Goal: Information Seeking & Learning: Learn about a topic

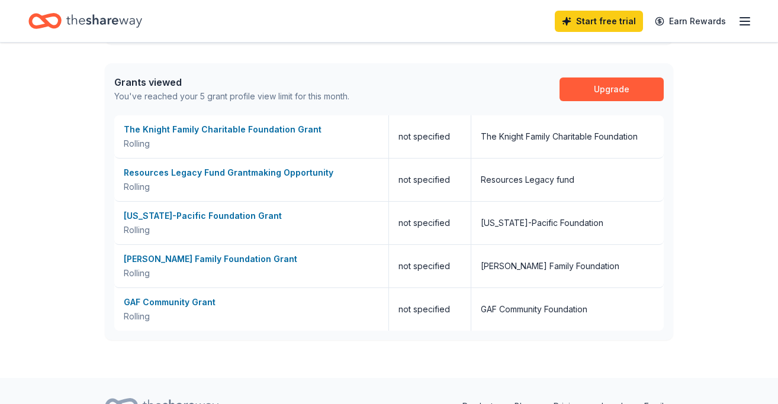
scroll to position [472, 0]
click at [239, 258] on div "Stabile Family Foundation Grant" at bounding box center [251, 259] width 255 height 14
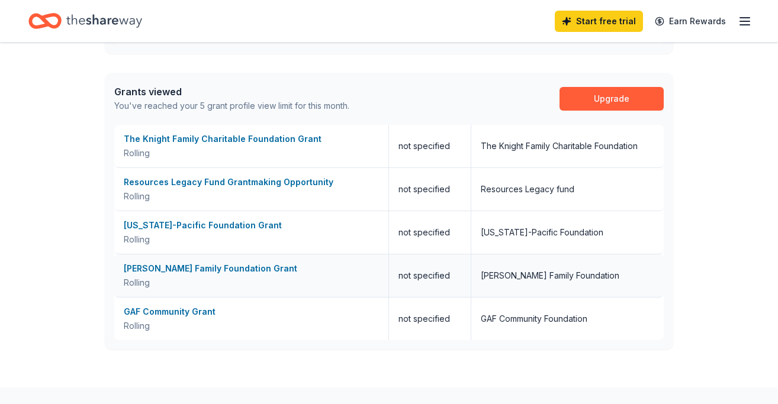
scroll to position [454, 0]
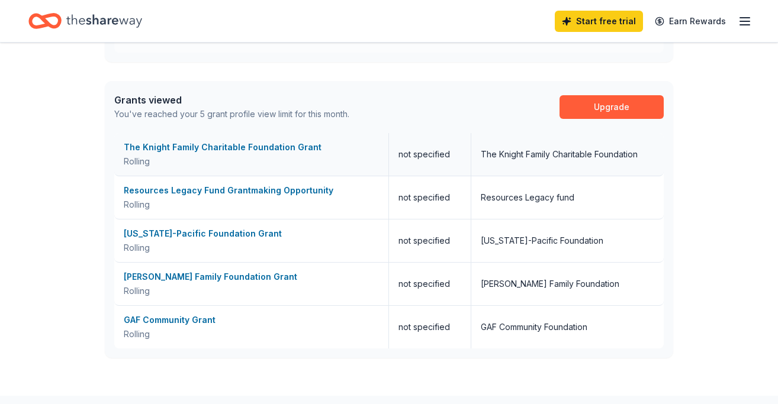
click at [273, 146] on div "The Knight Family Charitable Foundation Grant" at bounding box center [251, 147] width 255 height 14
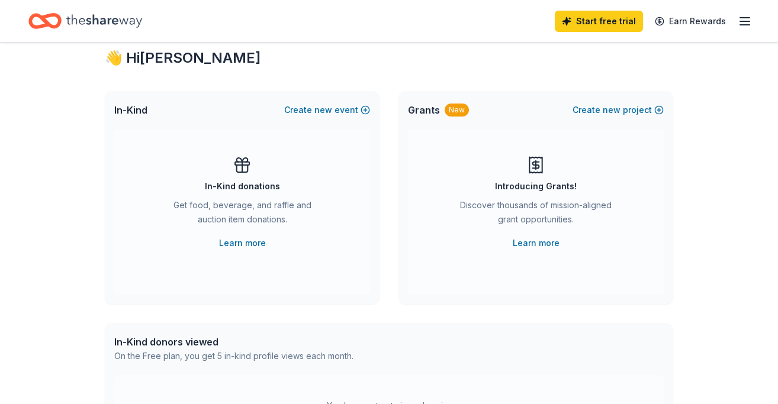
scroll to position [0, 0]
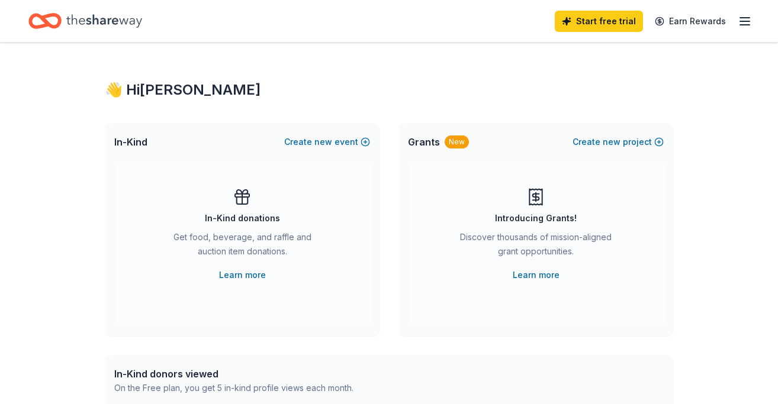
click at [89, 16] on icon "Home" at bounding box center [104, 21] width 76 height 24
click at [124, 20] on icon "Home" at bounding box center [104, 20] width 76 height 13
click at [121, 21] on icon "Home" at bounding box center [104, 21] width 76 height 24
click at [748, 21] on icon "button" at bounding box center [745, 21] width 14 height 14
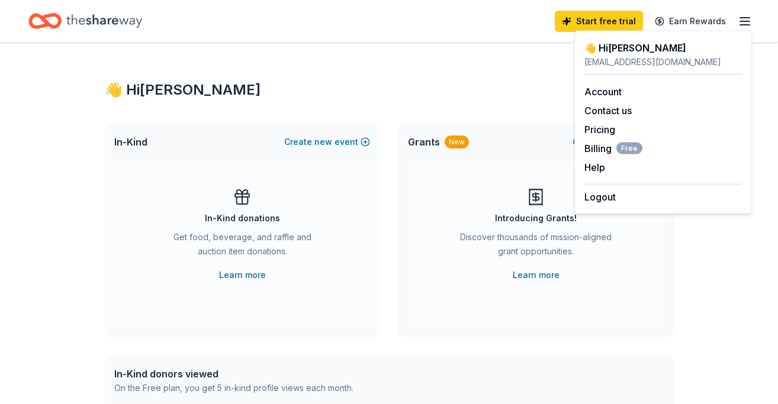
click at [121, 21] on icon "Home" at bounding box center [104, 21] width 76 height 24
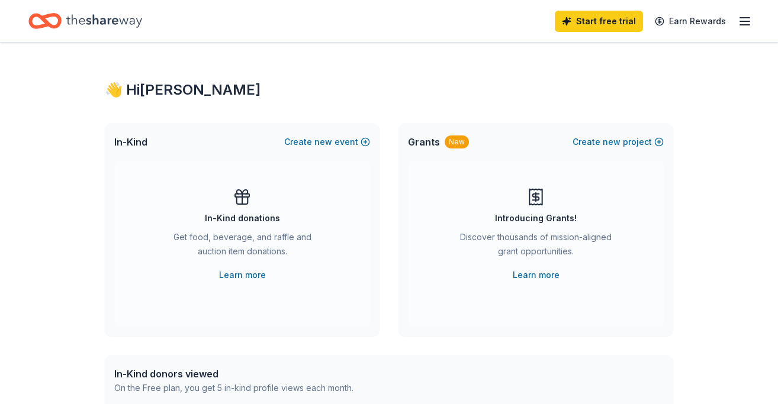
click at [122, 21] on icon "Home" at bounding box center [104, 21] width 76 height 24
click at [113, 27] on icon "Home" at bounding box center [104, 21] width 76 height 24
click at [748, 25] on line "button" at bounding box center [744, 25] width 9 height 0
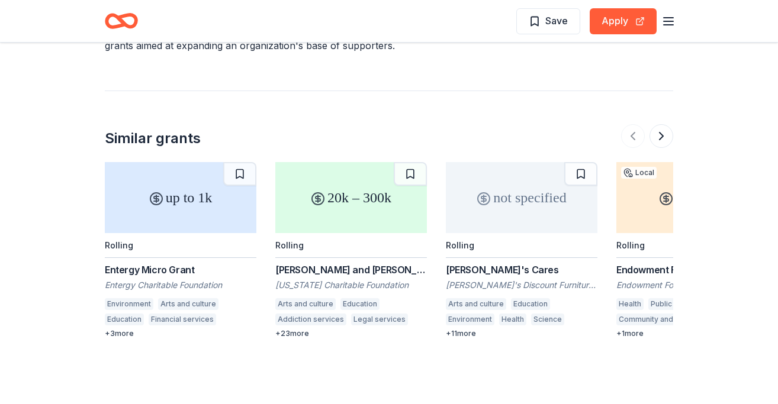
scroll to position [1202, 0]
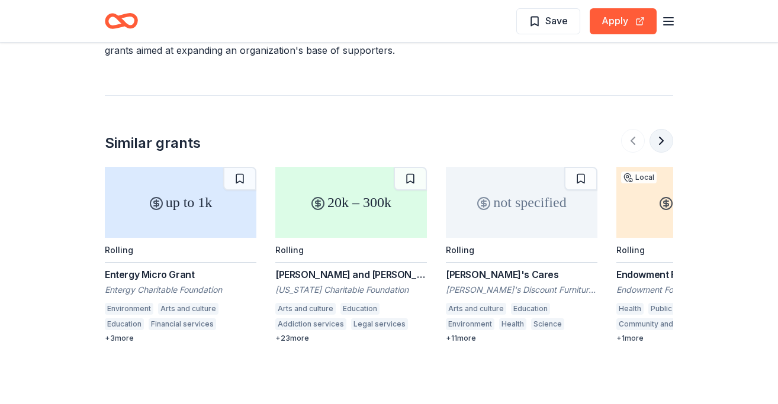
click at [668, 129] on button at bounding box center [661, 141] width 24 height 24
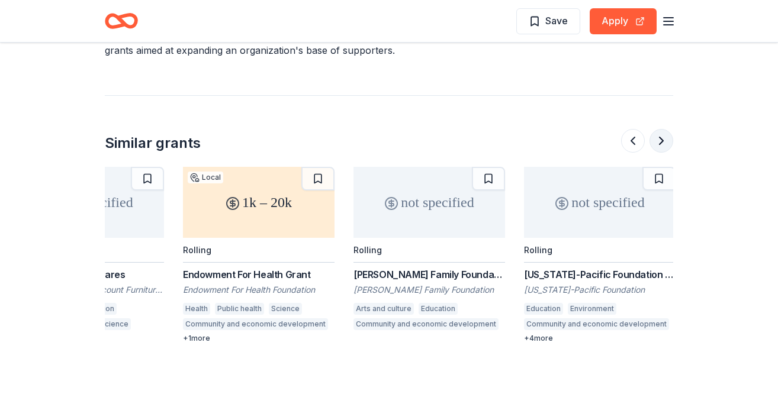
scroll to position [0, 436]
click at [633, 167] on div "not specified" at bounding box center [598, 202] width 152 height 71
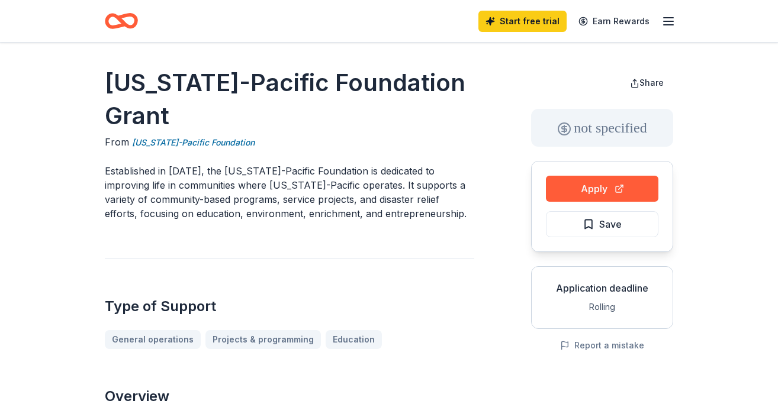
drag, startPoint x: 252, startPoint y: 147, endPoint x: 242, endPoint y: 107, distance: 41.4
drag, startPoint x: 179, startPoint y: 111, endPoint x: 100, endPoint y: 88, distance: 82.6
drag, startPoint x: 108, startPoint y: 79, endPoint x: 182, endPoint y: 101, distance: 77.2
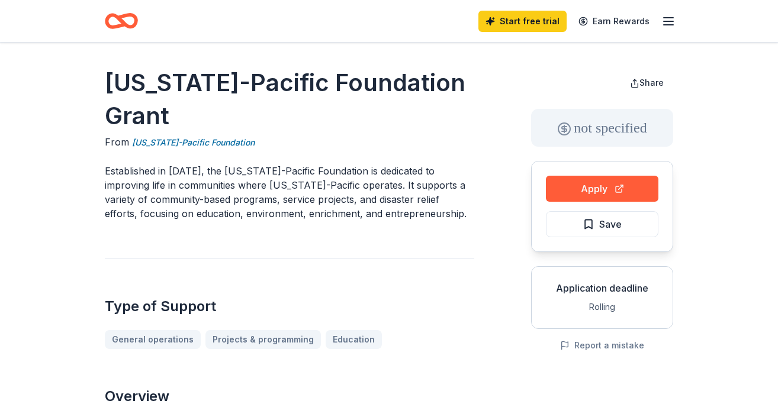
click at [181, 101] on h1 "[US_STATE]-Pacific Foundation Grant" at bounding box center [289, 99] width 369 height 66
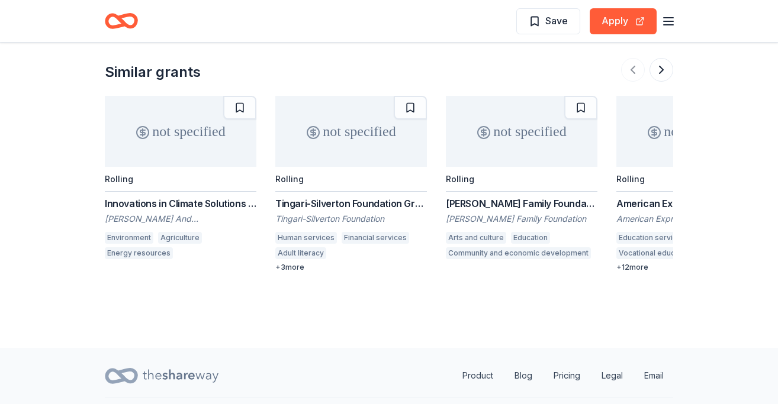
scroll to position [1170, 0]
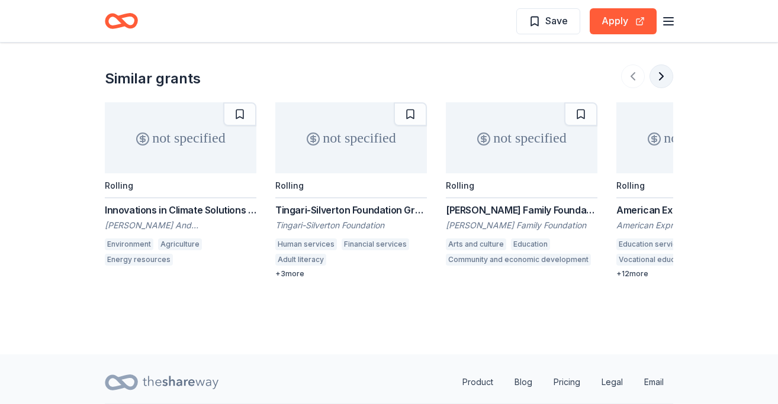
click at [664, 72] on button at bounding box center [661, 77] width 24 height 24
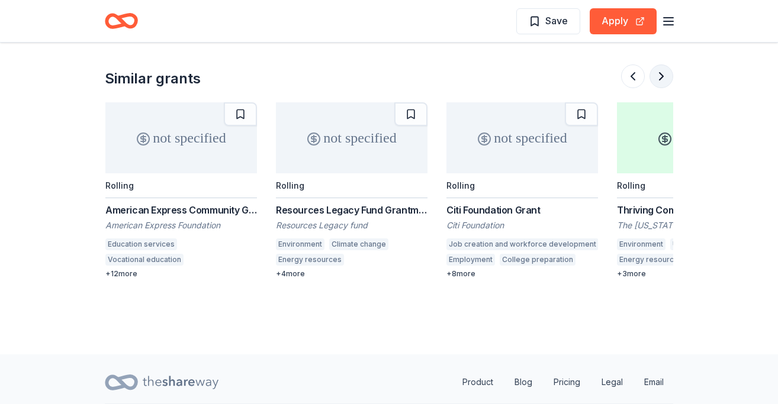
scroll to position [0, 511]
click at [664, 73] on button at bounding box center [661, 77] width 24 height 24
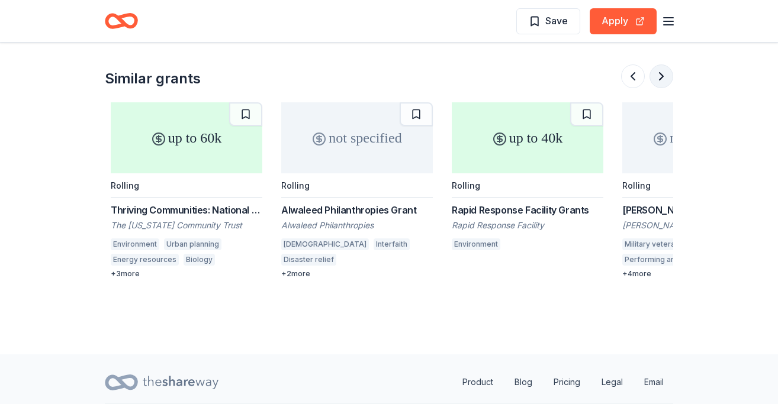
scroll to position [0, 1023]
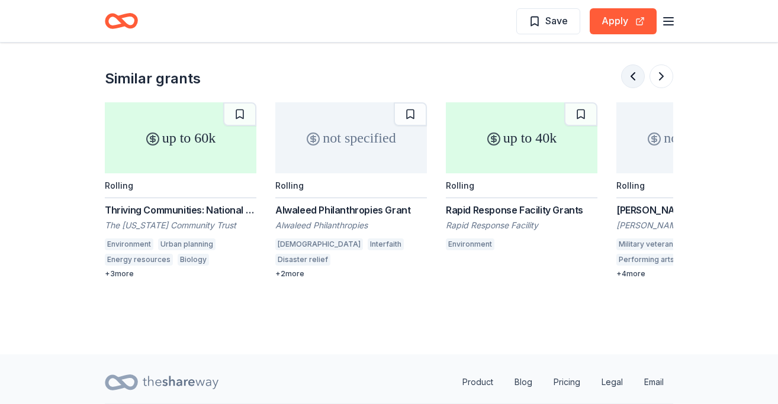
click at [633, 75] on button at bounding box center [633, 77] width 24 height 24
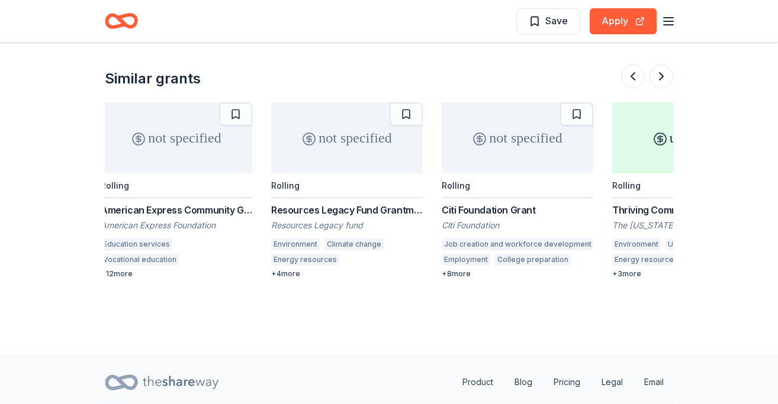
scroll to position [0, 511]
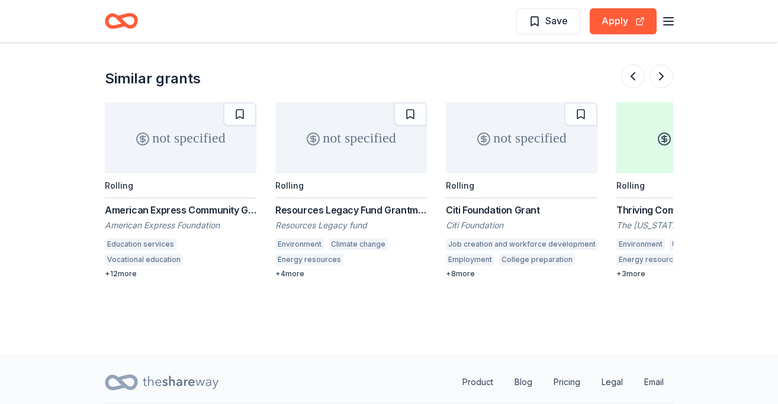
click at [342, 143] on div "not specified" at bounding box center [351, 137] width 152 height 71
click at [561, 140] on div "not specified" at bounding box center [522, 137] width 152 height 71
click at [192, 163] on div "not specified" at bounding box center [181, 137] width 152 height 71
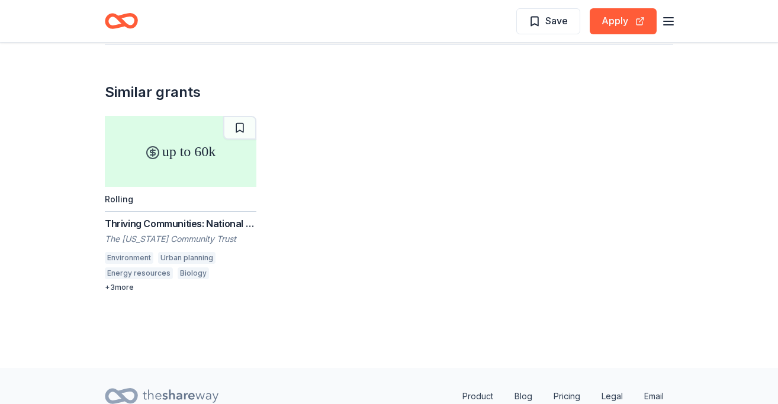
scroll to position [1123, 0]
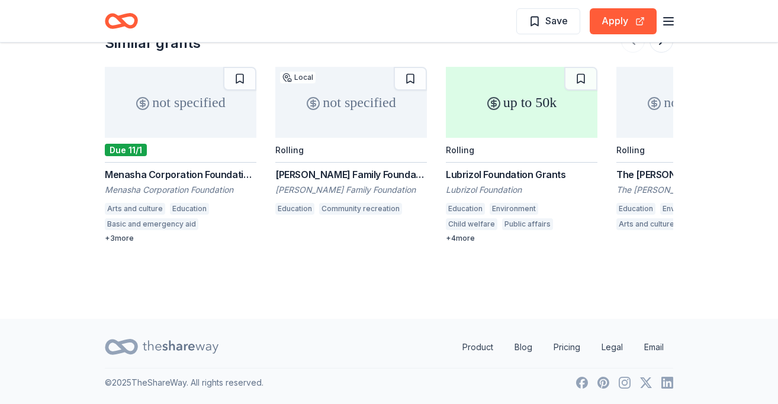
scroll to position [1141, 0]
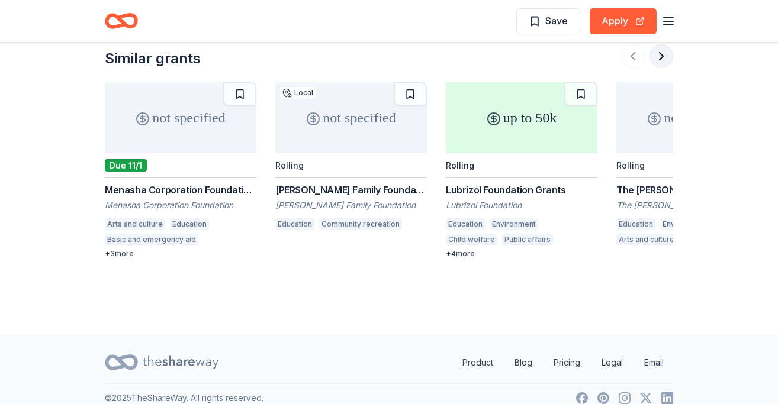
click at [662, 68] on button at bounding box center [661, 56] width 24 height 24
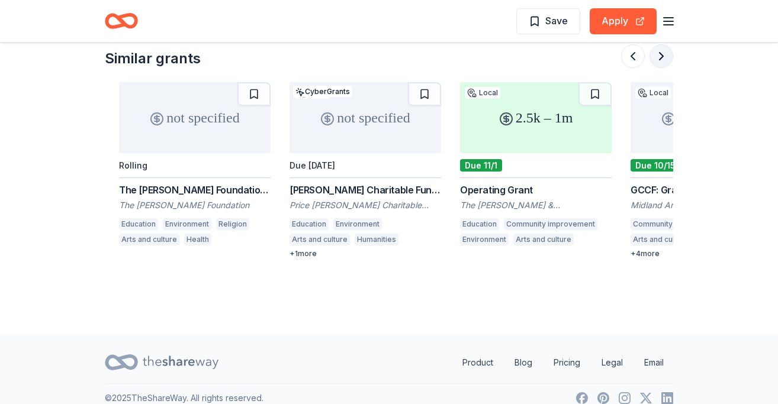
scroll to position [0, 511]
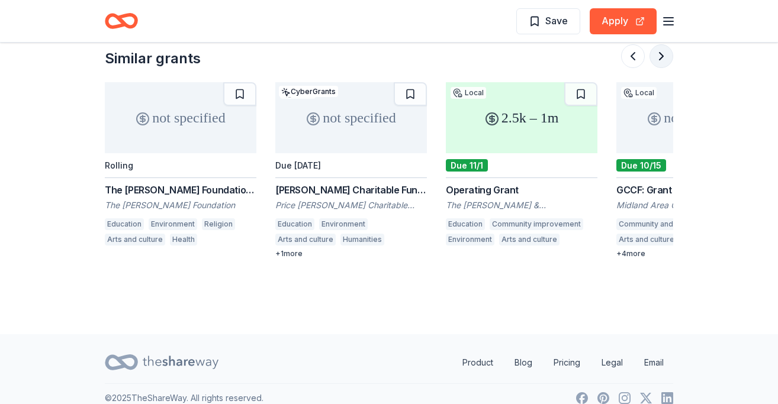
click at [662, 68] on button at bounding box center [661, 56] width 24 height 24
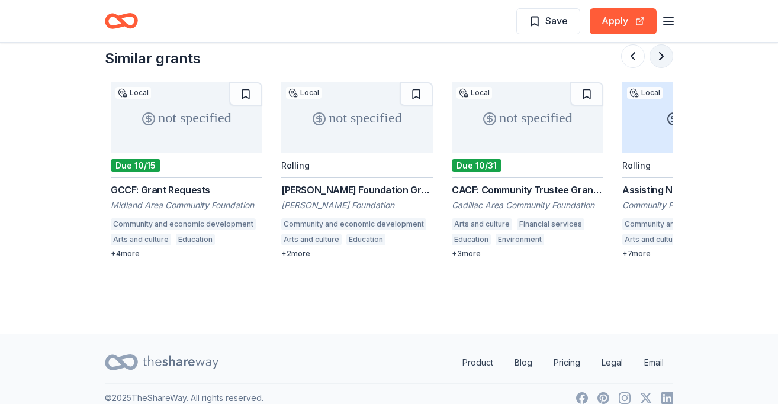
scroll to position [0, 1023]
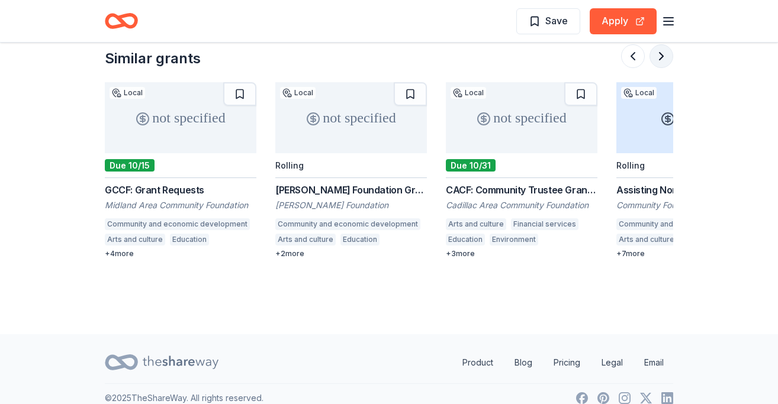
click at [662, 68] on button at bounding box center [661, 56] width 24 height 24
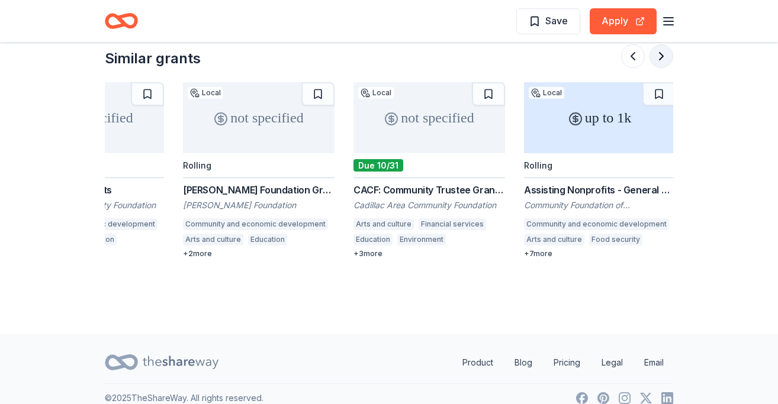
scroll to position [0, 1118]
click at [629, 197] on div "Assisting Nonprofits - General Grants Under $1000" at bounding box center [598, 190] width 152 height 14
click at [604, 197] on div "Assisting Nonprofits - General Grants Under $1000" at bounding box center [598, 190] width 152 height 14
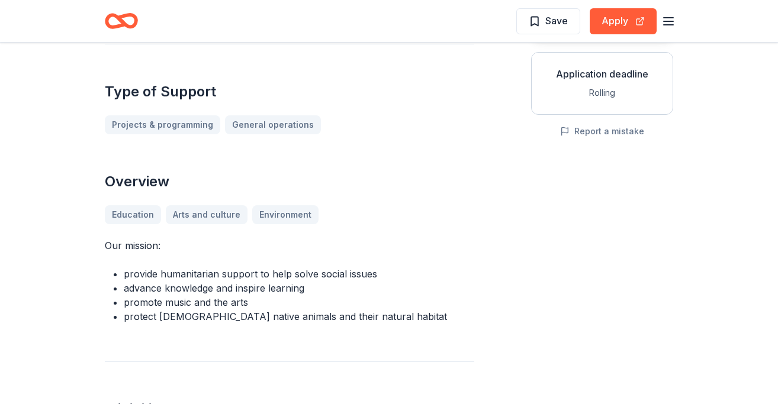
scroll to position [0, 0]
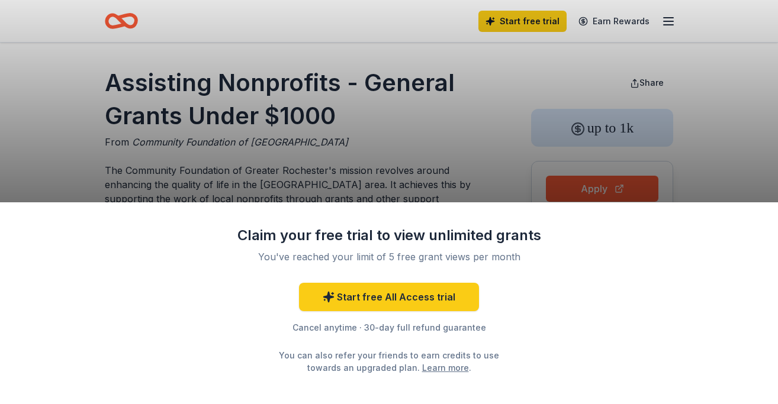
click at [465, 155] on div "Claim your free trial to view unlimited grants You've reached your limit of 5 f…" at bounding box center [389, 202] width 778 height 404
